Goal: Check status: Check status

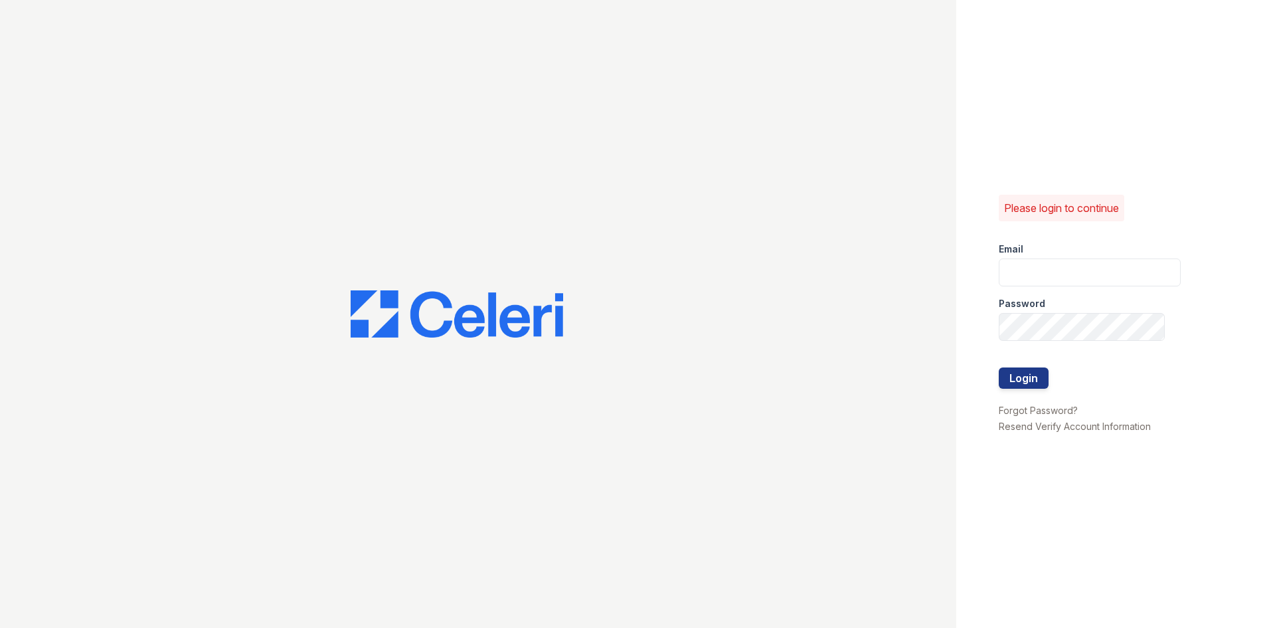
drag, startPoint x: 1173, startPoint y: 295, endPoint x: 1163, endPoint y: 290, distance: 10.7
click at [1171, 294] on div "Please login to continue Email Password Login Forgot Password? Resend Verify Ac…" at bounding box center [1116, 314] width 319 height 628
click at [1115, 275] on input "email" at bounding box center [1090, 272] width 182 height 28
type input "888atgrandhopepark@trinity-pm.com"
click at [999, 367] on button "Login" at bounding box center [1024, 377] width 50 height 21
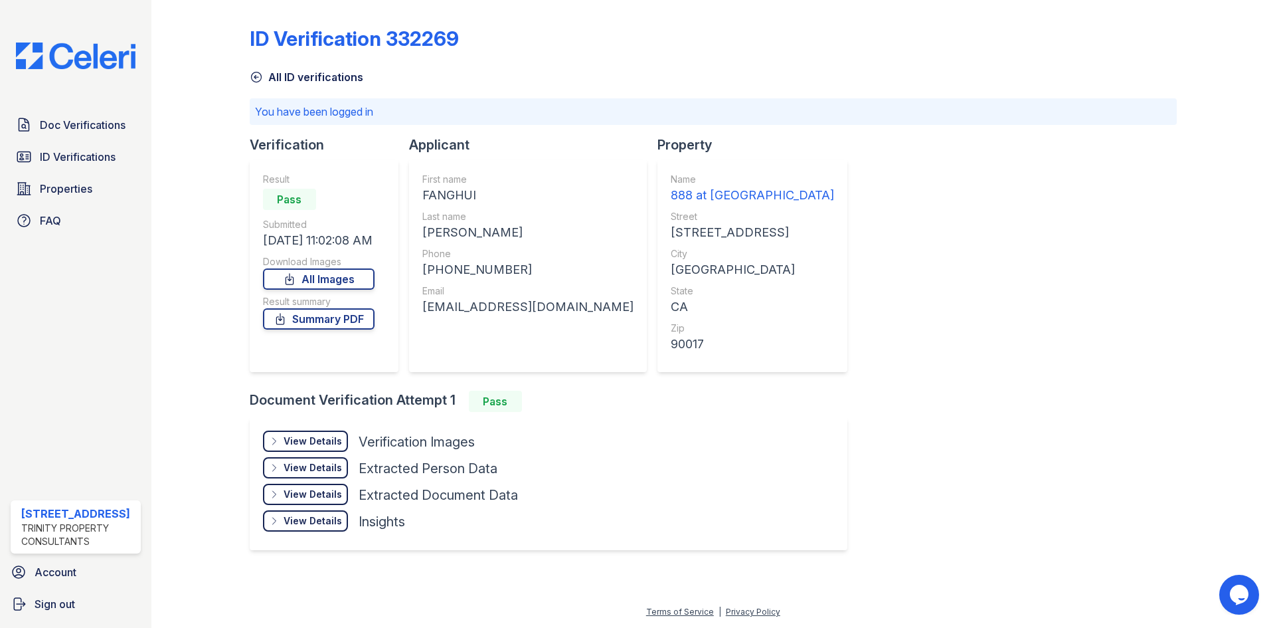
click at [296, 436] on div "View Details" at bounding box center [313, 440] width 58 height 13
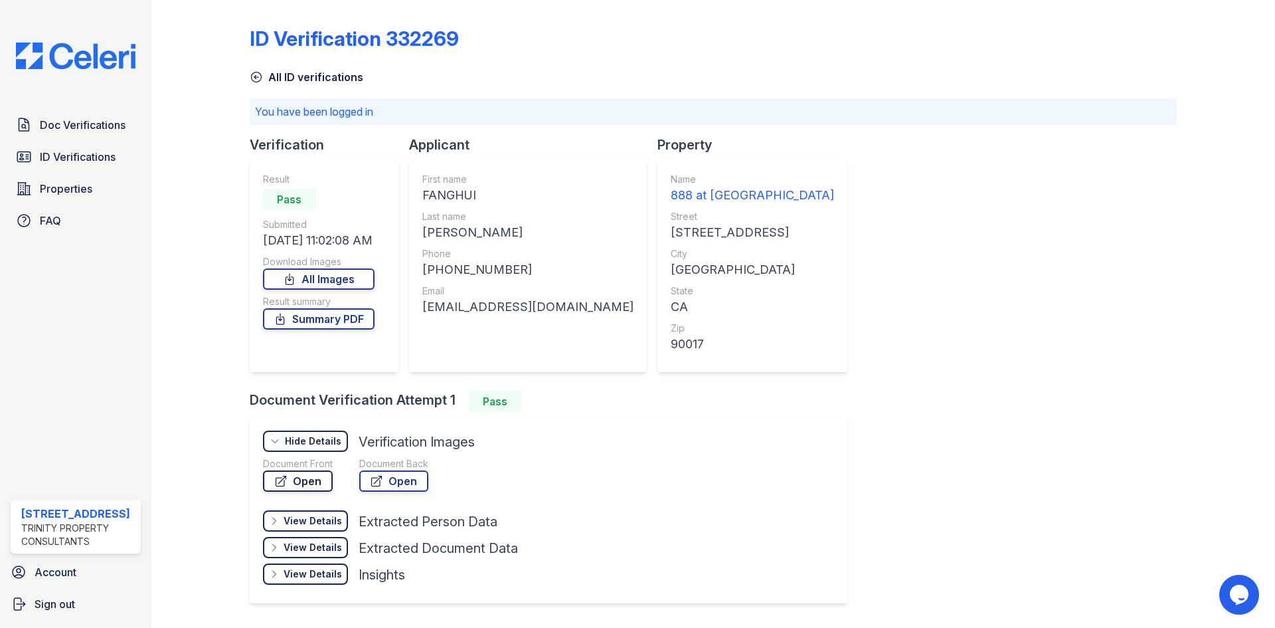
click at [308, 480] on link "Open" at bounding box center [298, 480] width 70 height 21
click at [57, 157] on span "ID Verifications" at bounding box center [78, 157] width 76 height 16
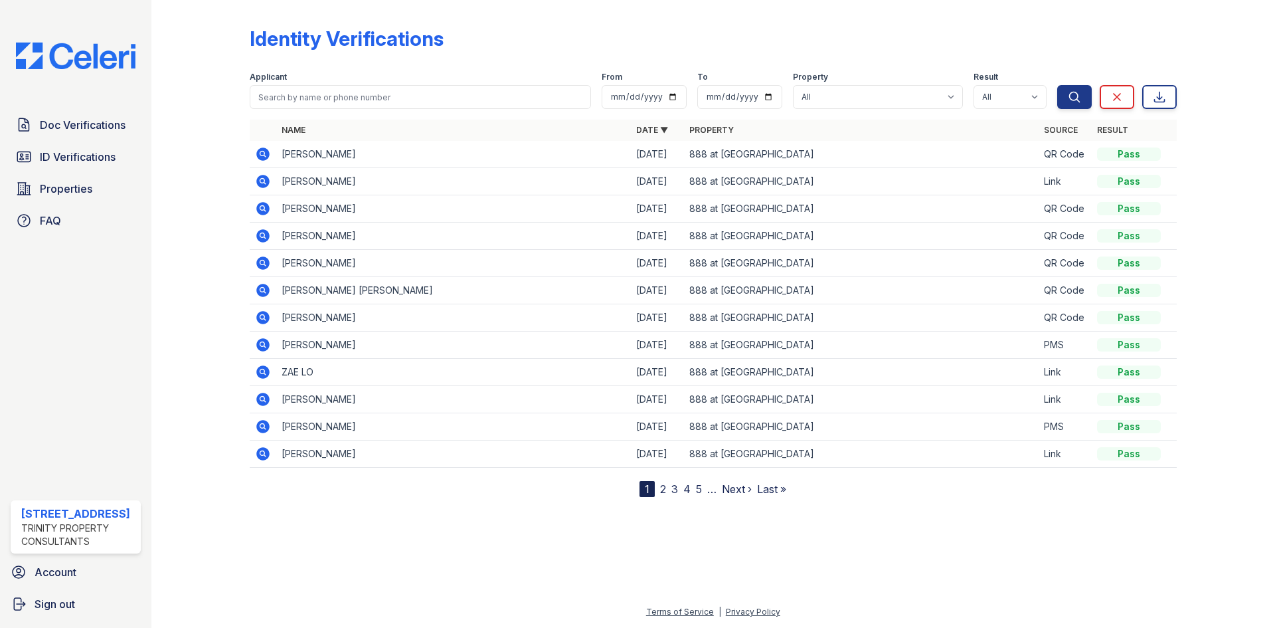
click at [264, 183] on icon at bounding box center [262, 181] width 13 height 13
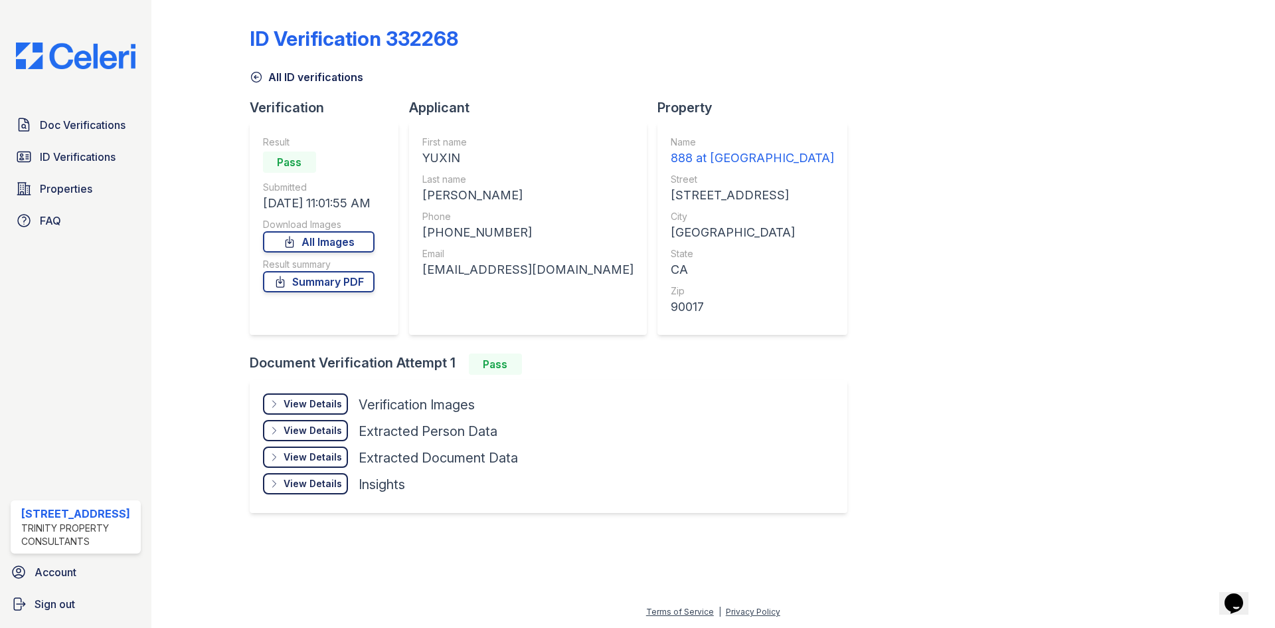
click at [314, 411] on div "View Details Details" at bounding box center [305, 403] width 85 height 21
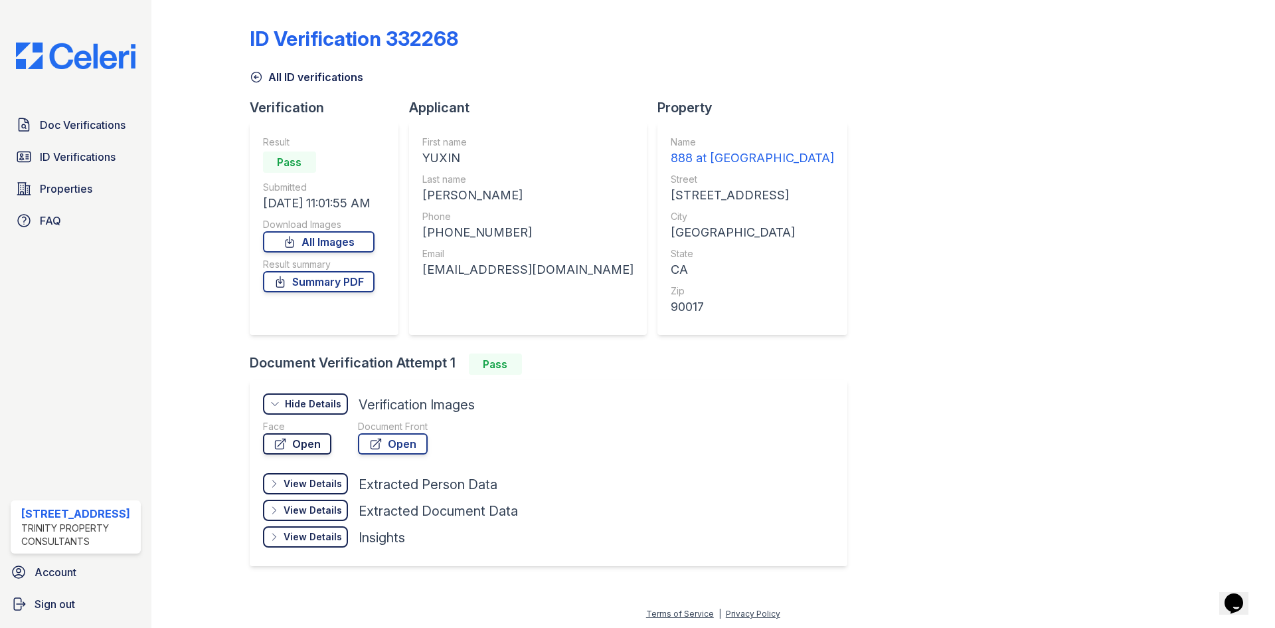
click at [308, 439] on link "Open" at bounding box center [297, 443] width 68 height 21
click at [79, 177] on link "Properties" at bounding box center [76, 188] width 130 height 27
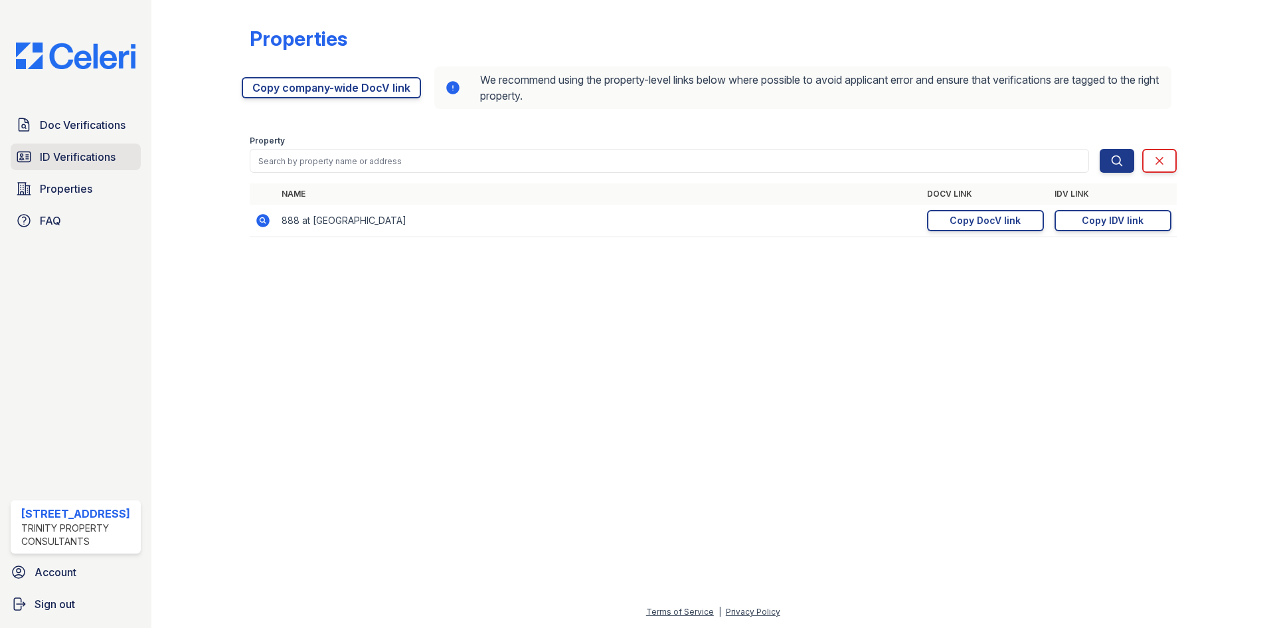
click at [78, 161] on span "ID Verifications" at bounding box center [78, 157] width 76 height 16
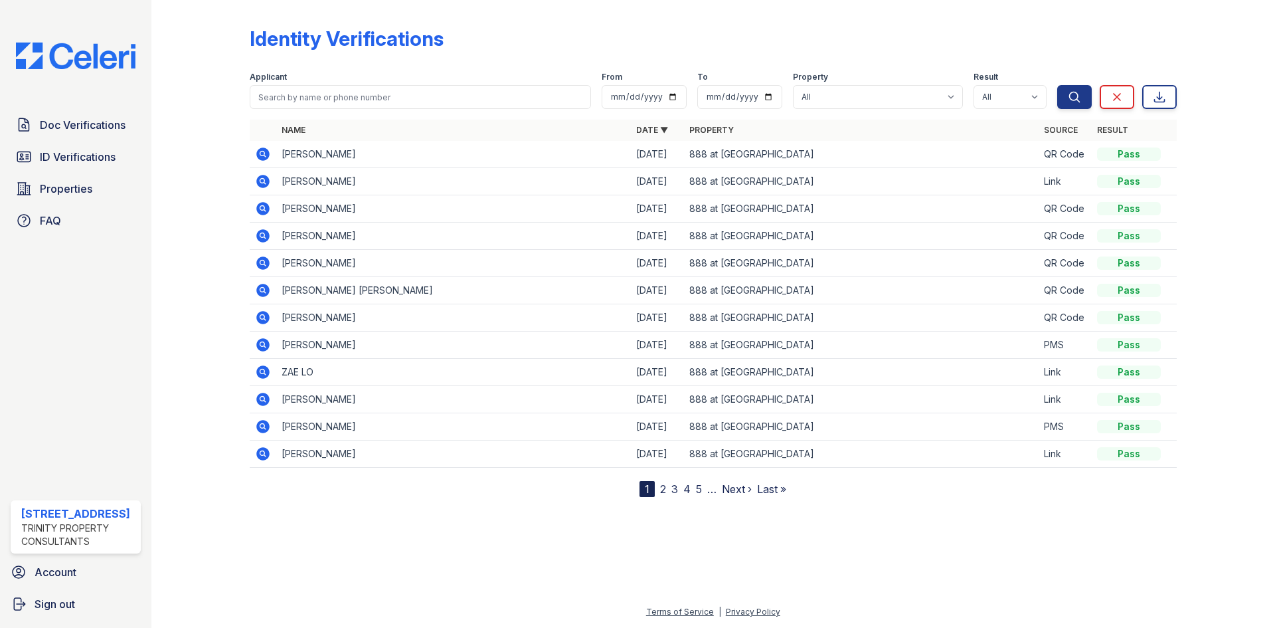
click at [258, 213] on icon at bounding box center [263, 209] width 16 height 16
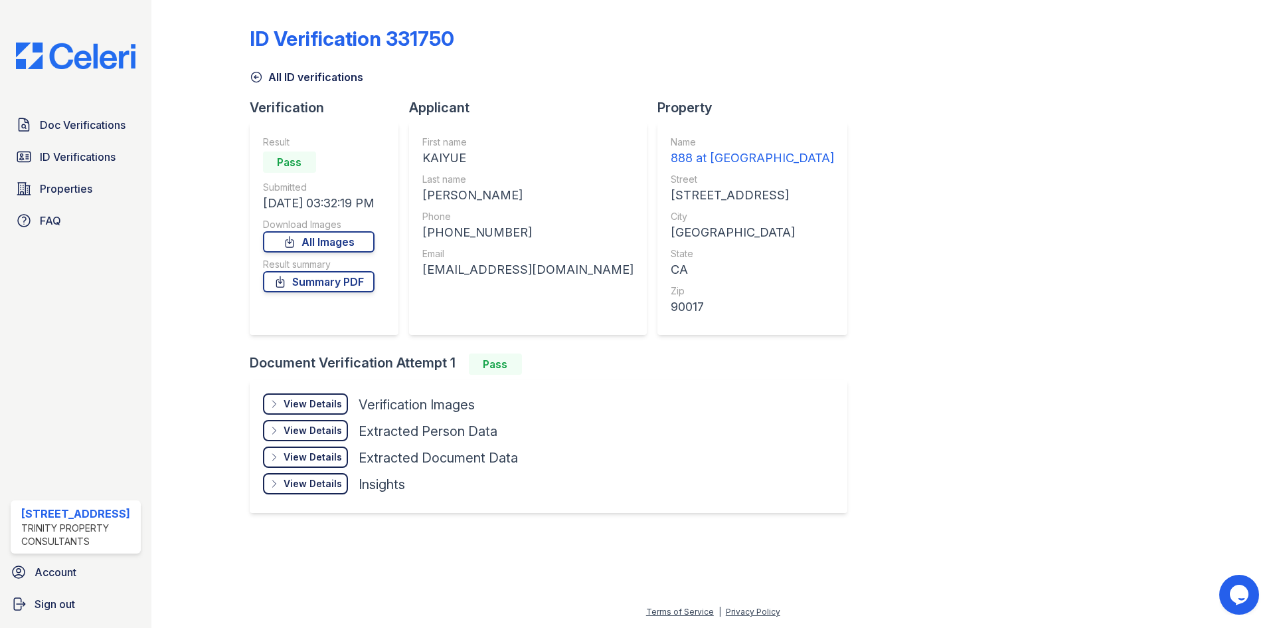
click at [314, 405] on div "View Details" at bounding box center [313, 403] width 58 height 13
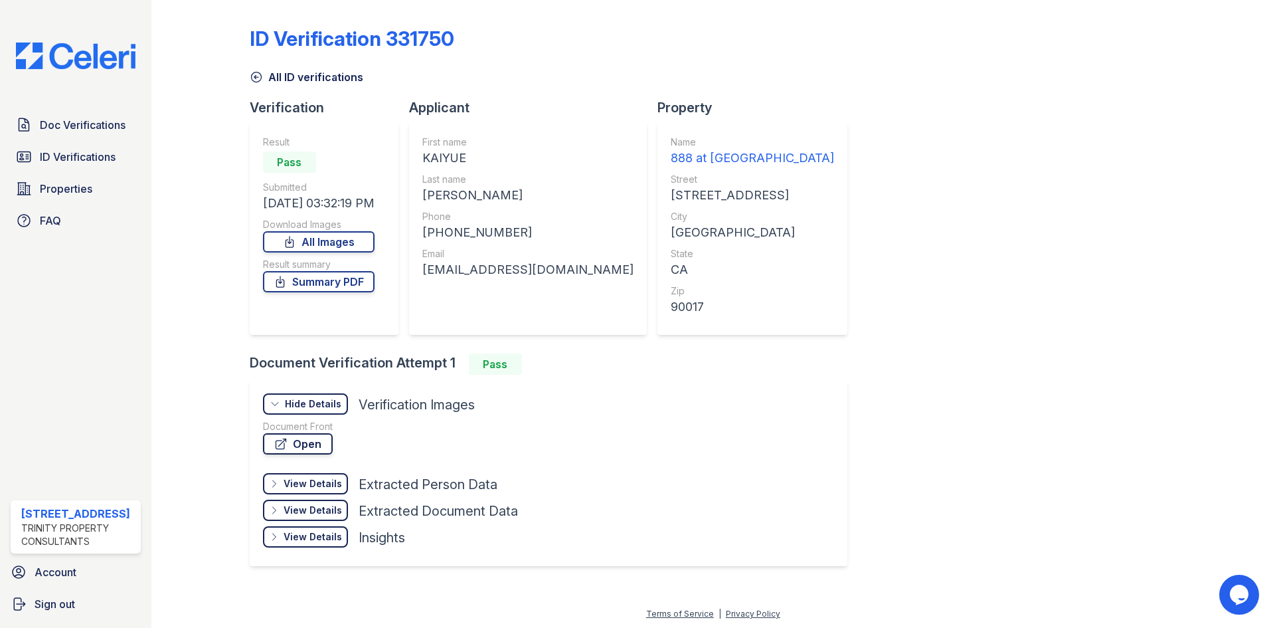
click at [307, 438] on link "Open" at bounding box center [298, 443] width 70 height 21
click at [99, 126] on span "Doc Verifications" at bounding box center [83, 125] width 86 height 16
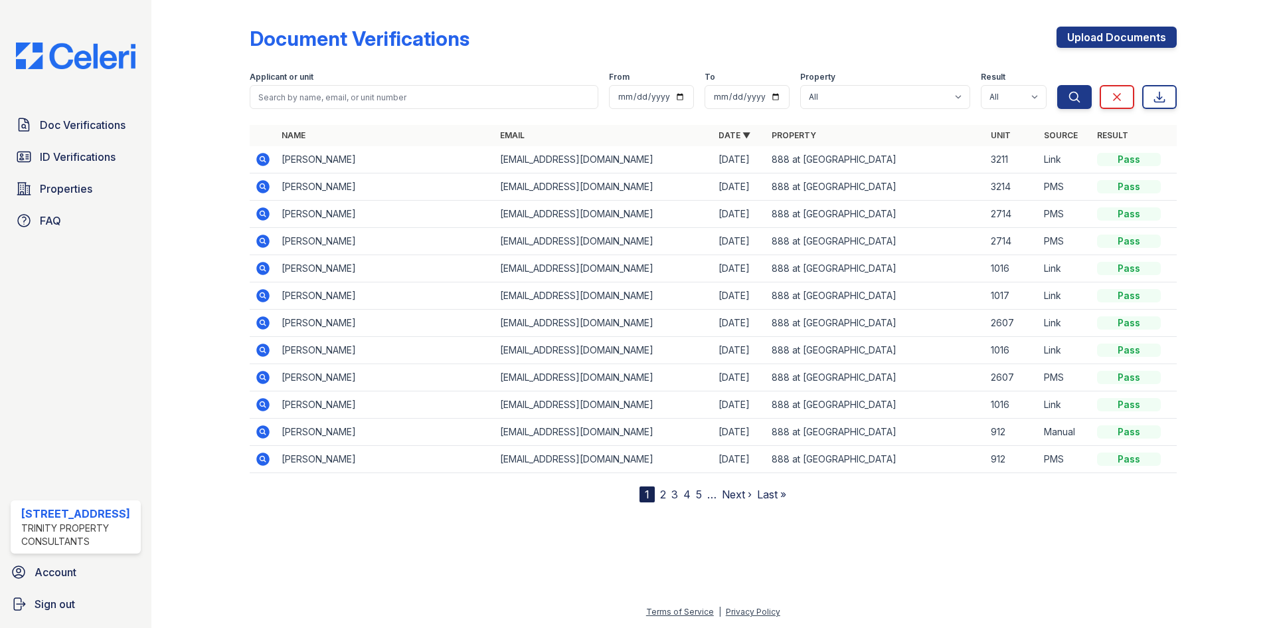
click at [262, 271] on icon at bounding box center [262, 268] width 13 height 13
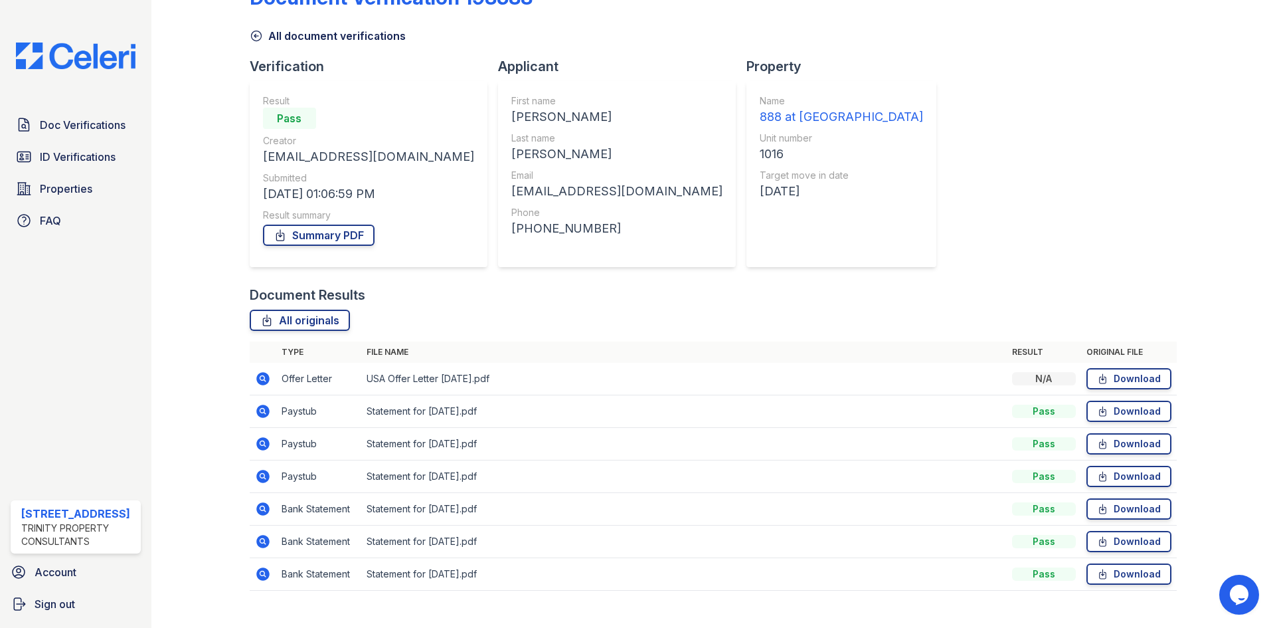
scroll to position [62, 0]
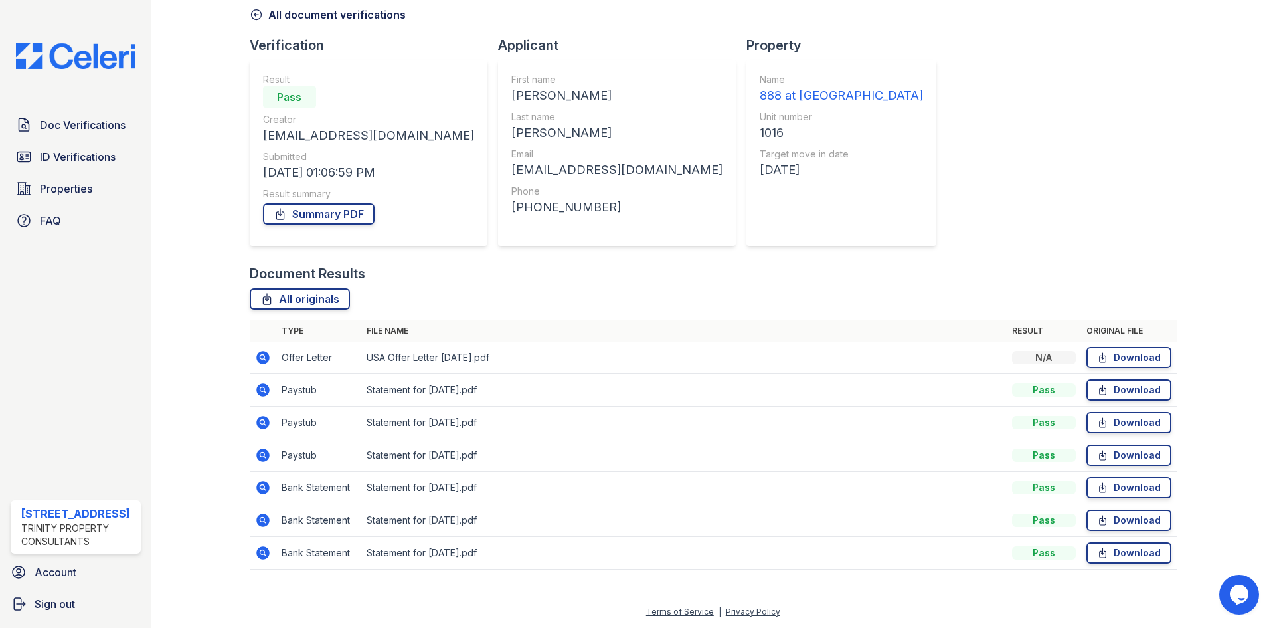
click at [266, 389] on icon at bounding box center [262, 389] width 13 height 13
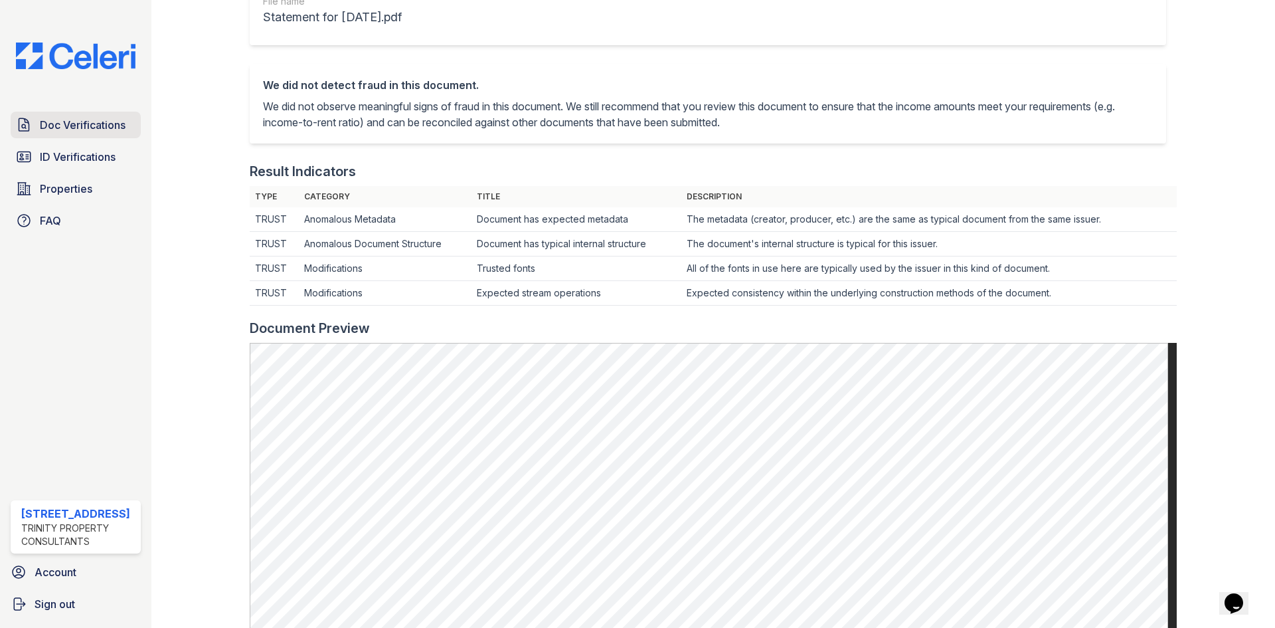
scroll to position [66, 0]
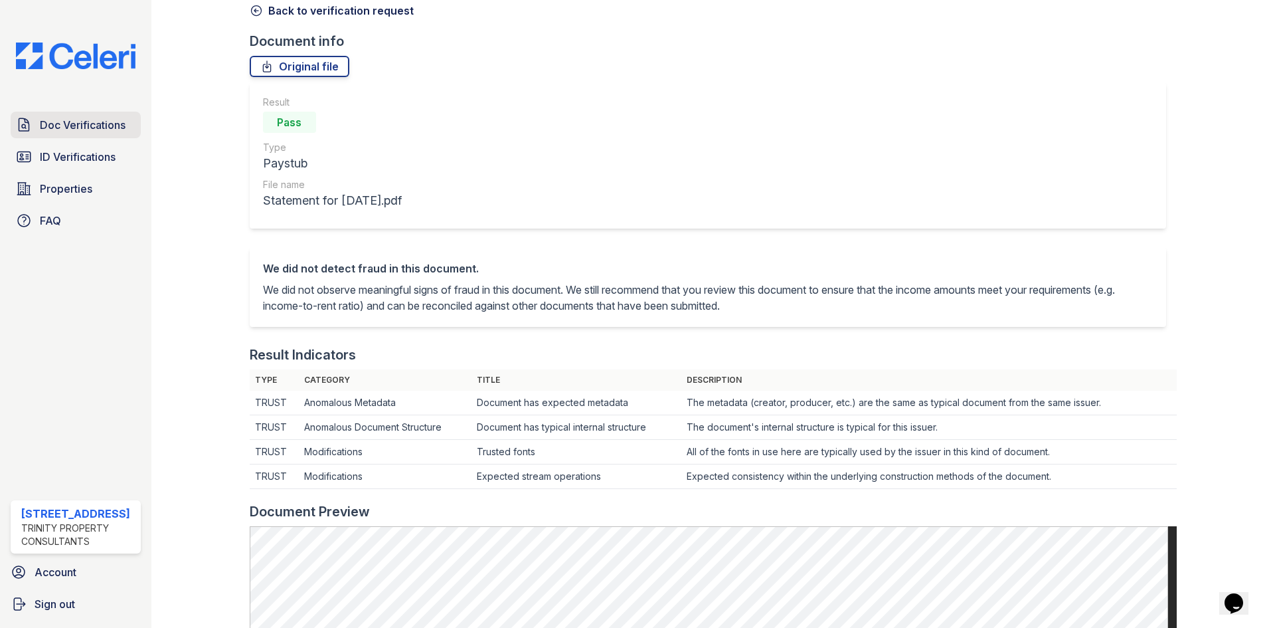
click at [80, 130] on span "Doc Verifications" at bounding box center [83, 125] width 86 height 16
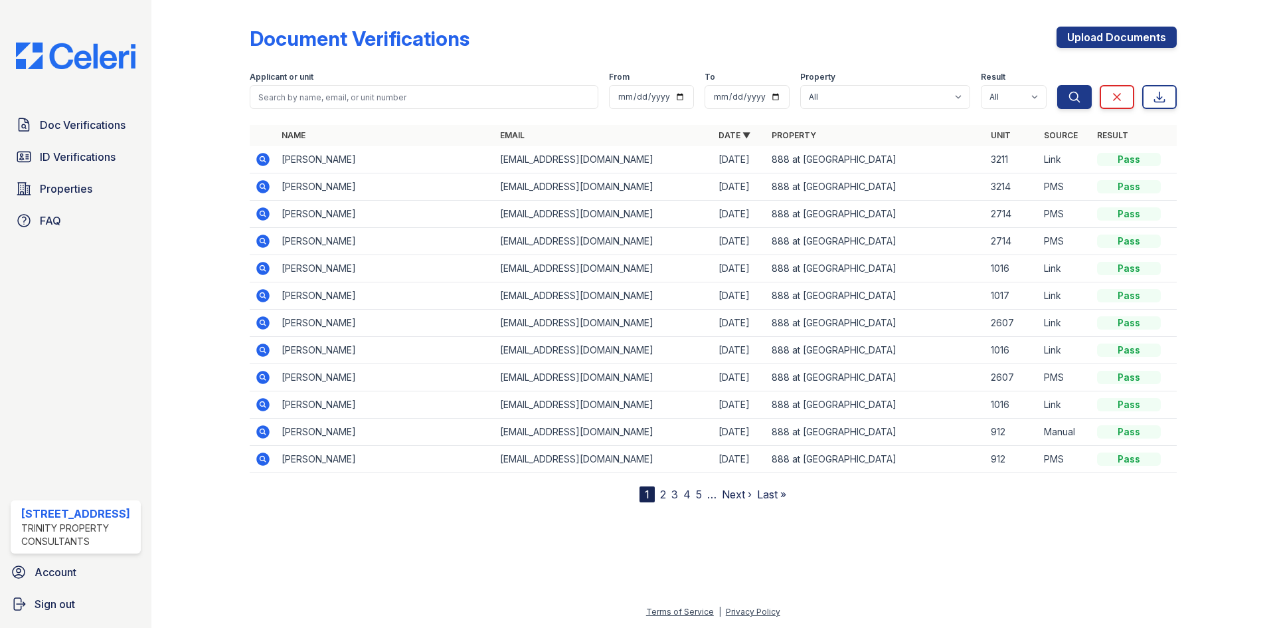
click at [262, 435] on icon at bounding box center [262, 431] width 13 height 13
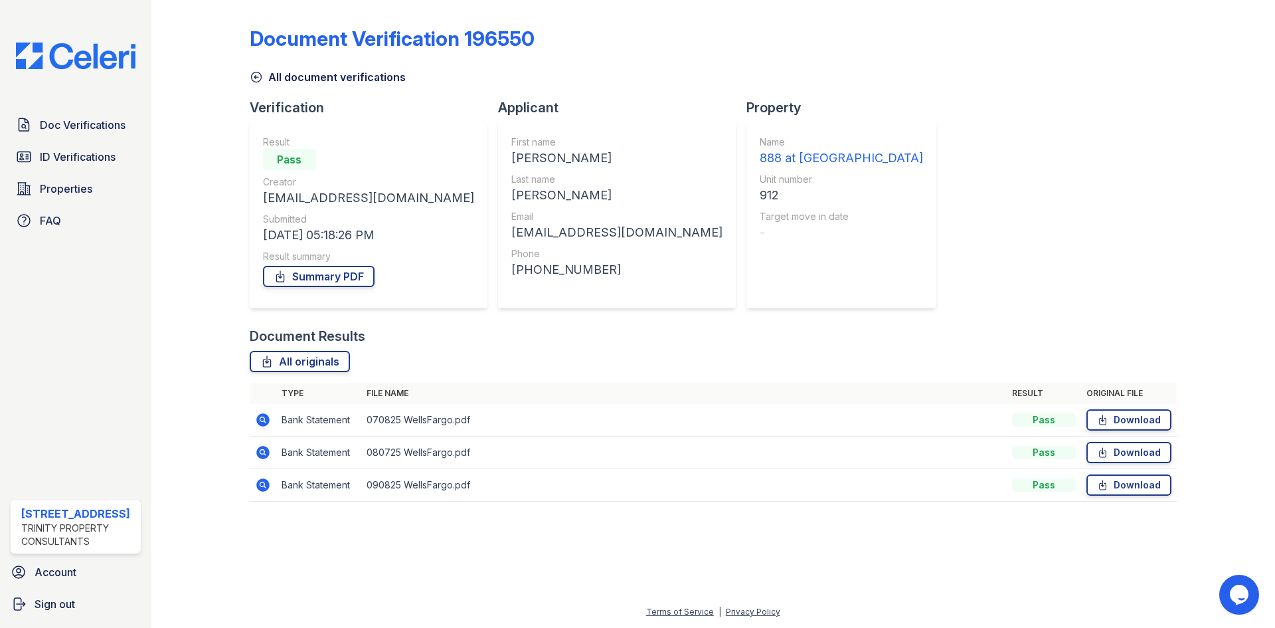
click at [258, 416] on icon at bounding box center [263, 420] width 16 height 16
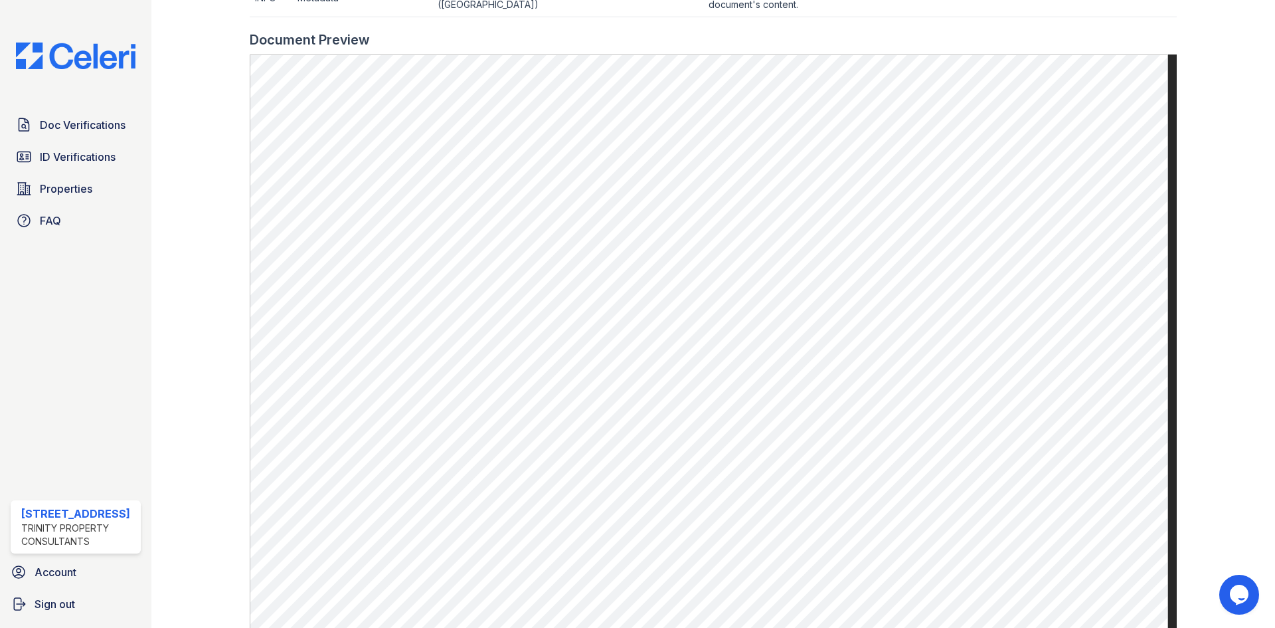
scroll to position [664, 0]
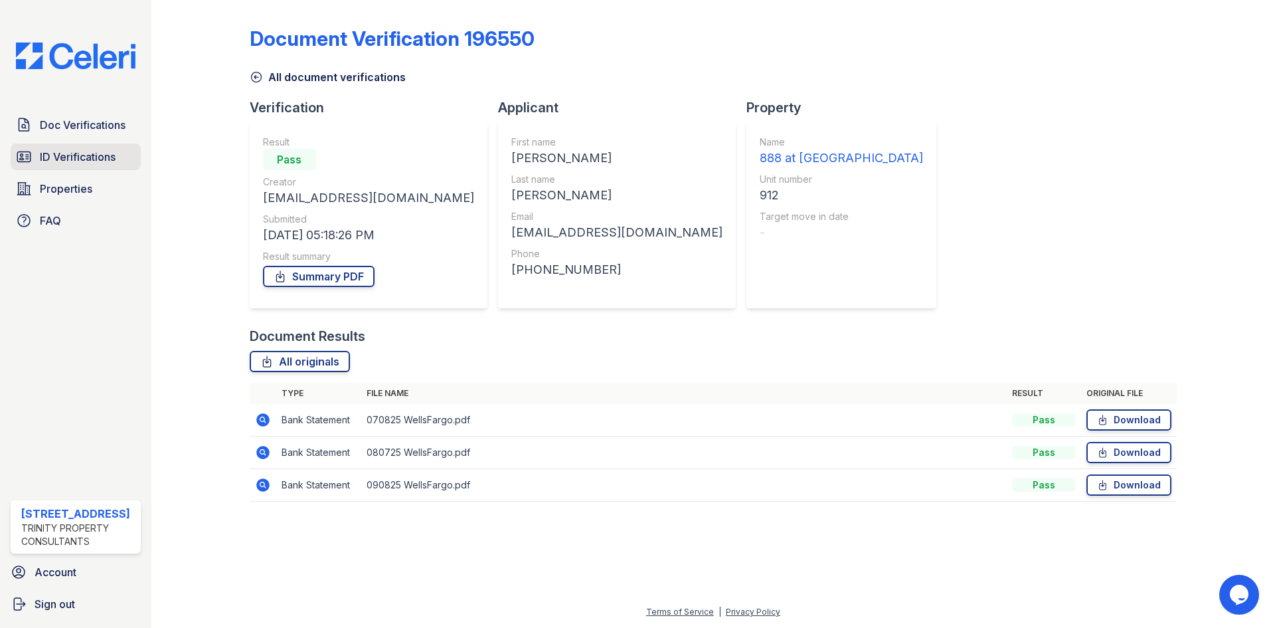
click at [82, 154] on span "ID Verifications" at bounding box center [78, 157] width 76 height 16
